Goal: Task Accomplishment & Management: Complete application form

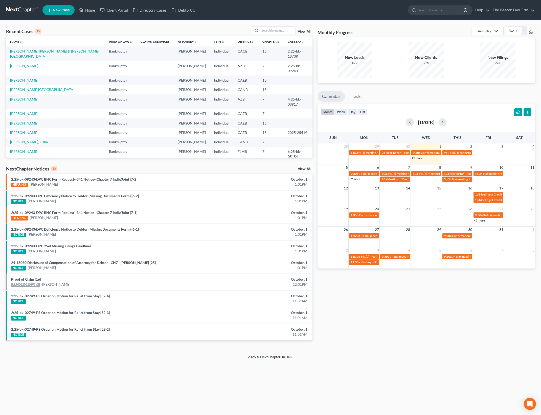
click at [254, 388] on div "Home New Case Client Portal Directory Cases DebtorCC The Beacon Law Firm [PERSO…" at bounding box center [270, 207] width 541 height 415
click at [53, 52] on link "[PERSON_NAME] [PERSON_NAME] & [PERSON_NAME][GEOGRAPHIC_DATA]" at bounding box center [54, 53] width 89 height 9
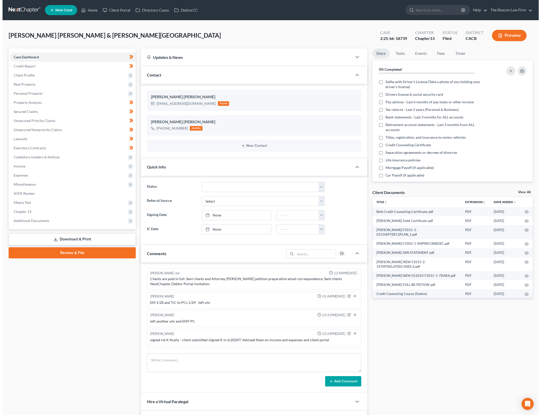
scroll to position [707, 0]
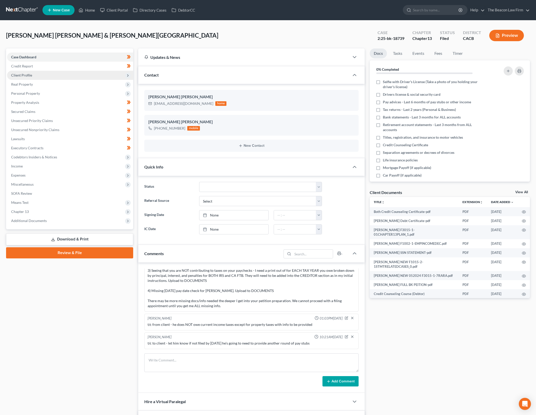
drag, startPoint x: 55, startPoint y: 73, endPoint x: 70, endPoint y: 75, distance: 15.7
click at [55, 73] on span "Client Profile" at bounding box center [70, 75] width 126 height 9
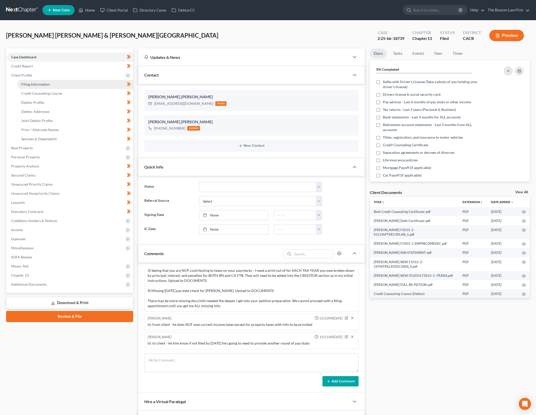
drag, startPoint x: 115, startPoint y: 83, endPoint x: 120, endPoint y: 85, distance: 5.2
click at [115, 83] on link "Filing Information" at bounding box center [75, 84] width 116 height 9
select select "1"
select select "3"
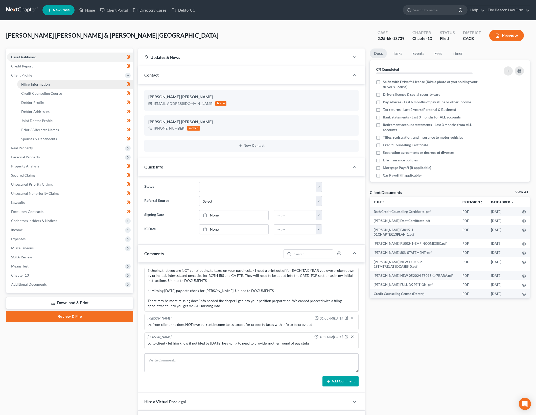
select select "3"
select select "4"
select select "1"
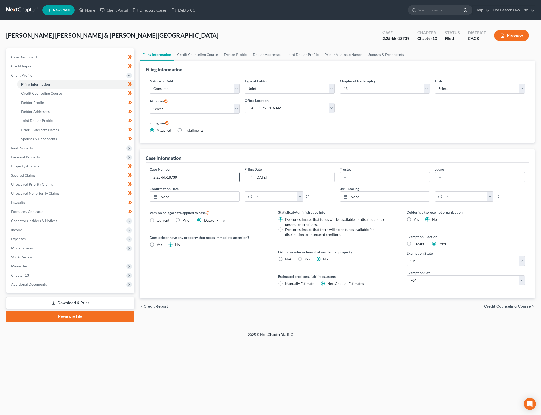
click at [230, 176] on input "2:25-bk-18739" at bounding box center [194, 177] width 89 height 10
type input "2:25-bk-18739-NB"
click at [61, 392] on div "Home New Case Client Portal Directory Cases DebtorCC The Beacon Law Firm [PERSO…" at bounding box center [270, 207] width 541 height 415
click at [387, 387] on div "Home New Case Client Portal Directory Cases DebtorCC The Beacon Law Firm [PERSO…" at bounding box center [270, 207] width 541 height 415
click at [417, 384] on div "Home New Case Client Portal Directory Cases DebtorCC The Beacon Law Firm [PERSO…" at bounding box center [270, 207] width 541 height 415
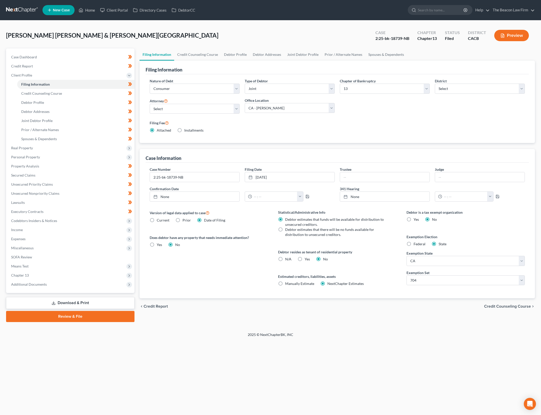
click at [105, 382] on div "Home New Case Client Portal Directory Cases DebtorCC The Beacon Law Firm [PERSO…" at bounding box center [270, 207] width 541 height 415
